Goal: Information Seeking & Learning: Learn about a topic

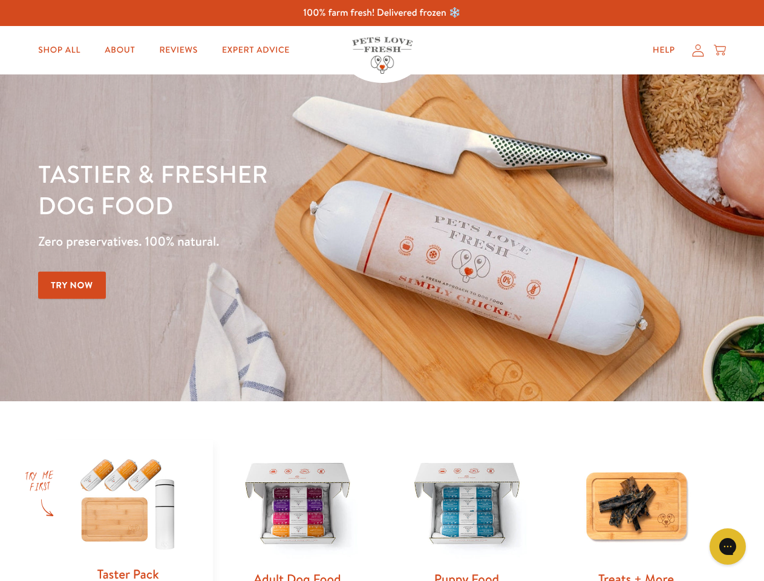
click at [382, 290] on div "Tastier & fresher dog food Zero preservatives. 100% natural. Try Now" at bounding box center [267, 238] width 458 height 160
click at [728, 546] on icon "Gorgias live chat" at bounding box center [727, 545] width 11 height 11
